Goal: Information Seeking & Learning: Learn about a topic

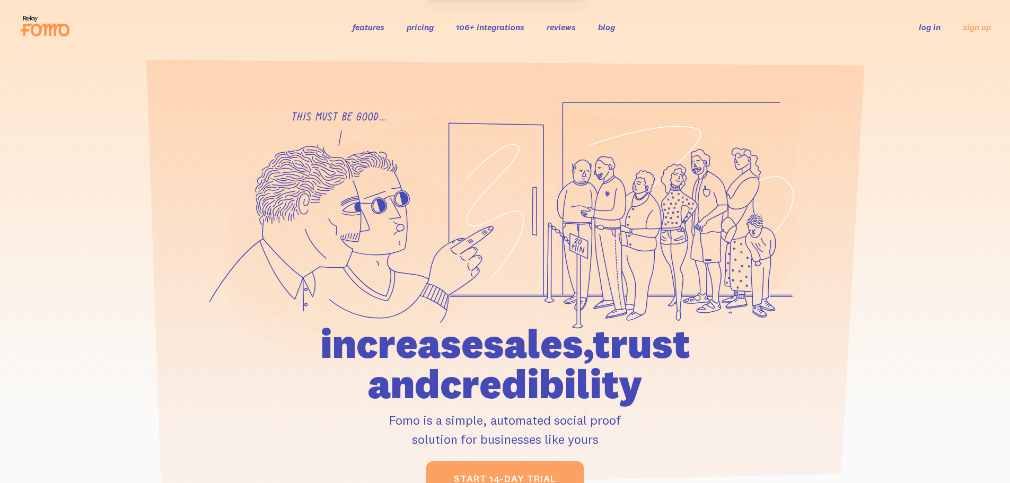
click at [427, 32] on link "pricing" at bounding box center [420, 27] width 27 height 11
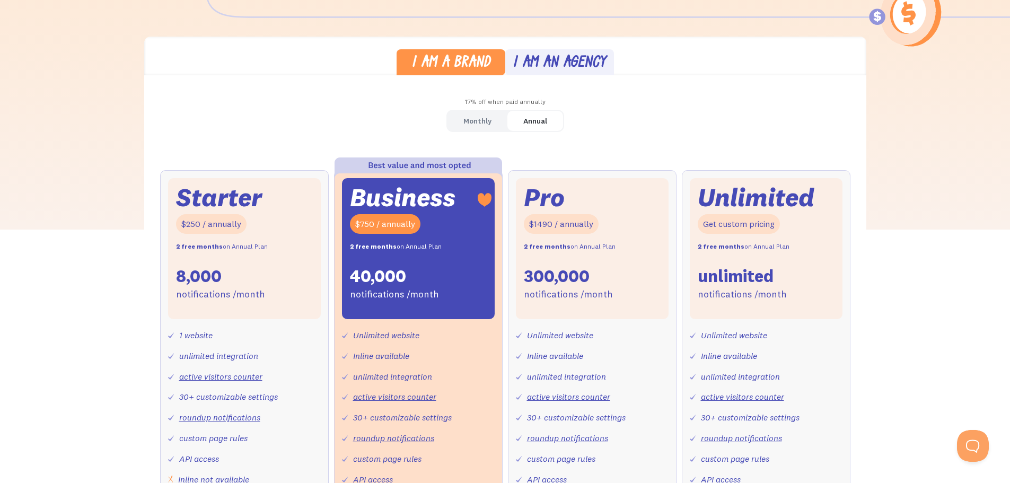
scroll to position [433, 0]
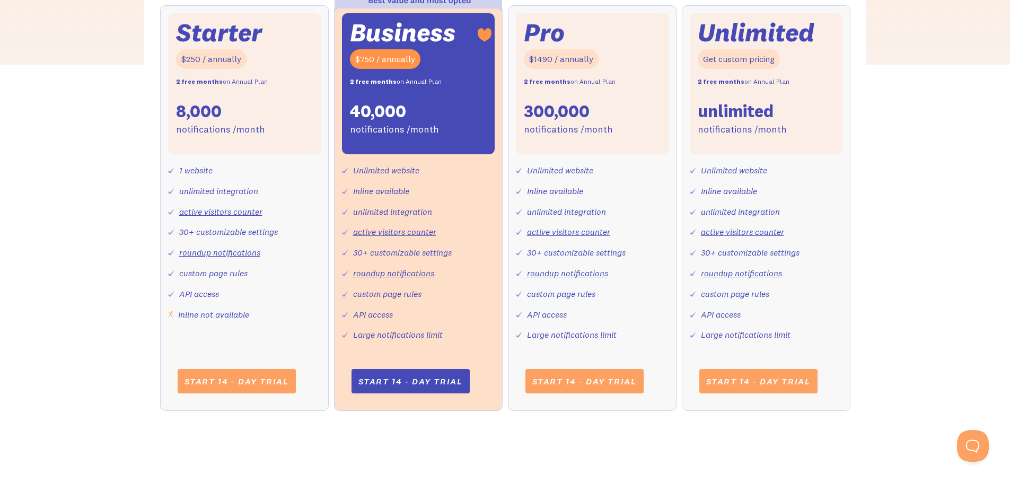
click at [93, 153] on div "I am a brand I am an agency 17% off when paid annually Monthly Annual Starter $…" at bounding box center [505, 152] width 1010 height 561
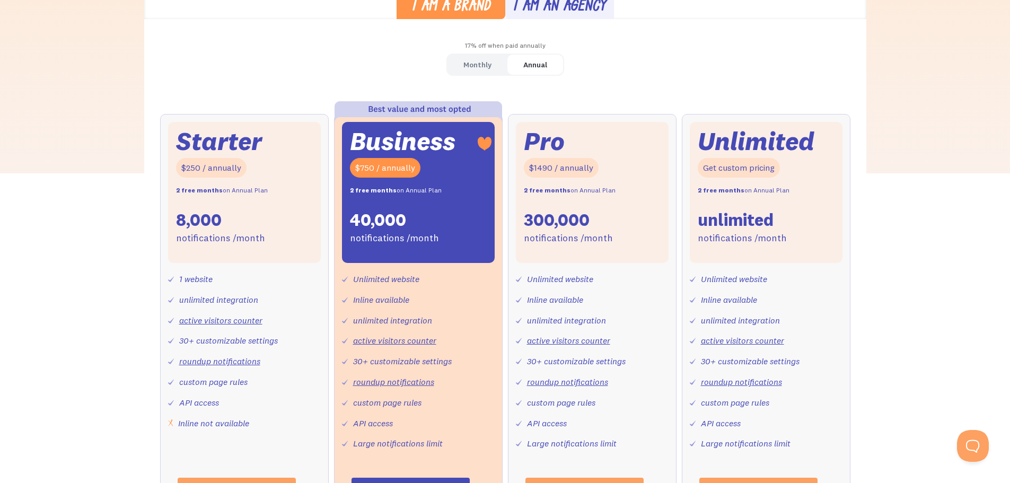
scroll to position [394, 0]
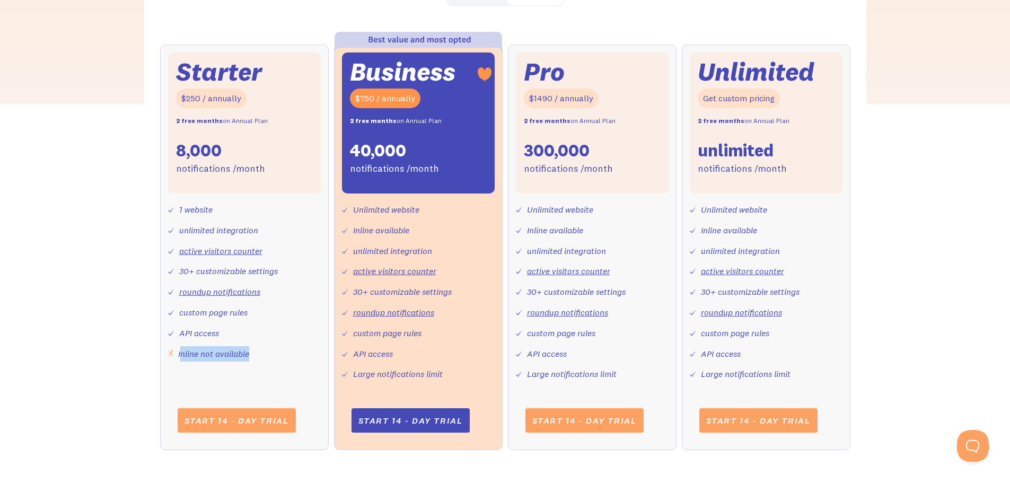
drag, startPoint x: 180, startPoint y: 355, endPoint x: 252, endPoint y: 345, distance: 72.8
click at [252, 345] on div "1 website unlimited integration active visitors counter 30+ customizable settin…" at bounding box center [244, 278] width 153 height 168
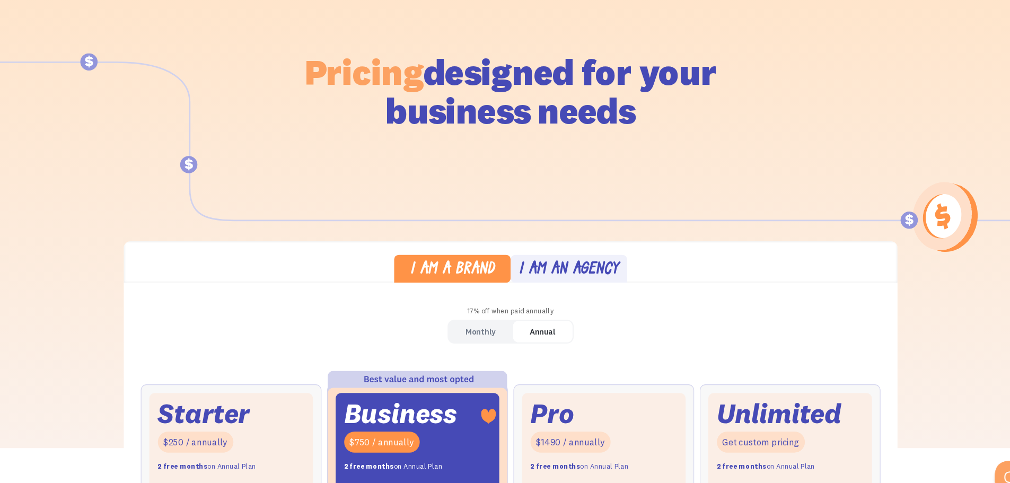
scroll to position [0, 0]
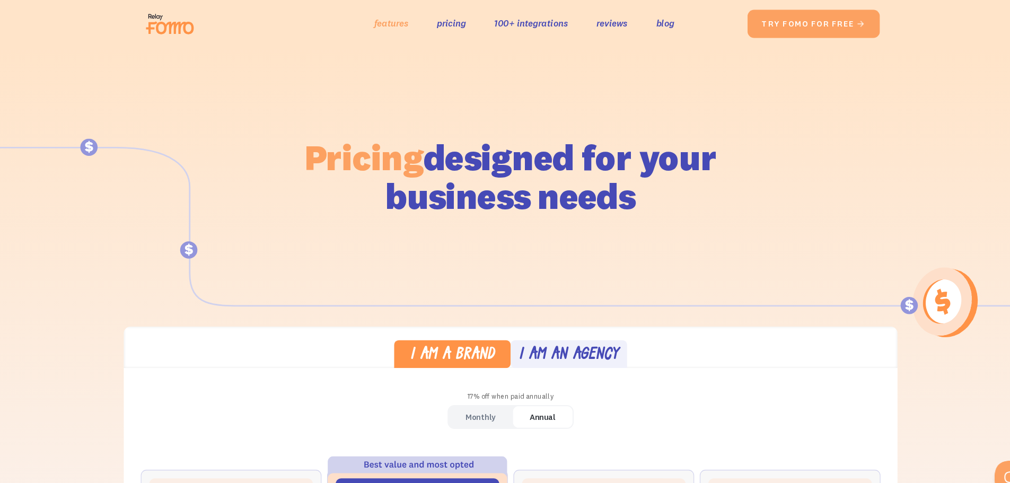
click at [406, 24] on link "features" at bounding box center [394, 21] width 32 height 15
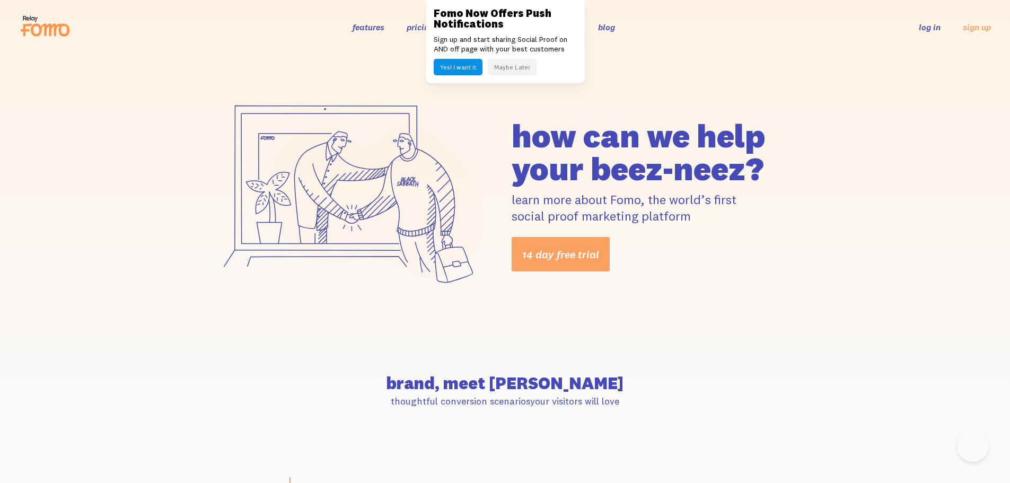
scroll to position [1181, 0]
